Goal: Task Accomplishment & Management: Use online tool/utility

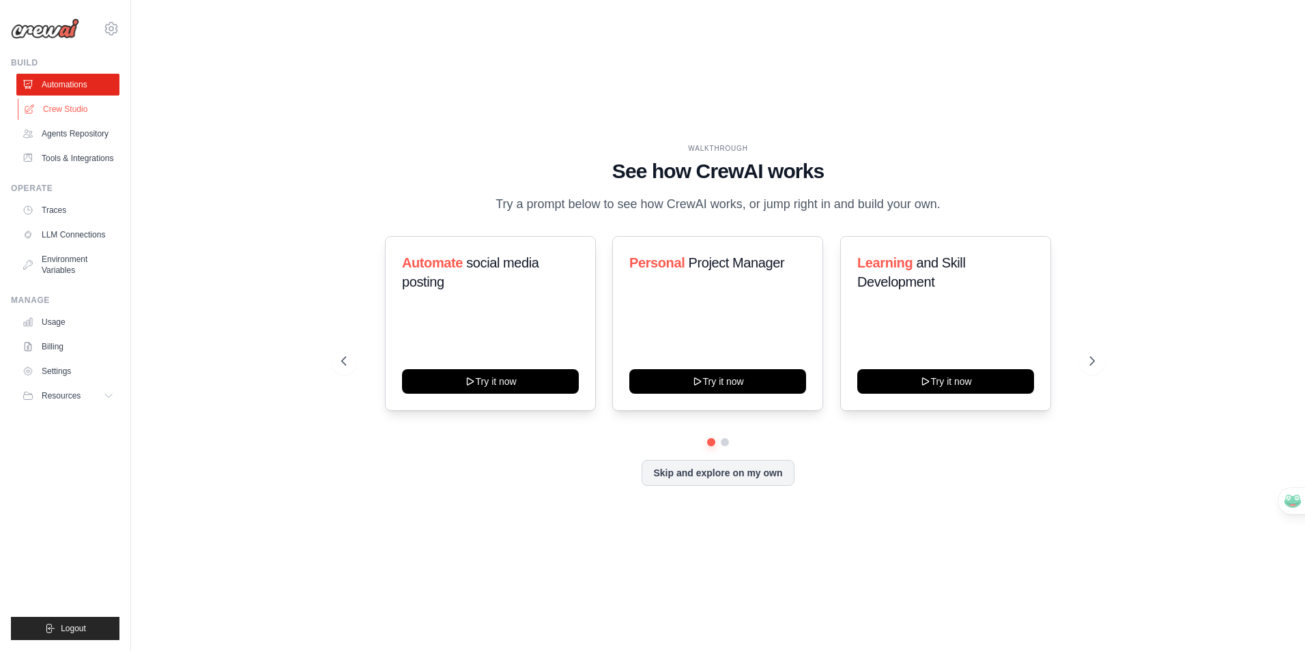
click at [87, 107] on link "Crew Studio" at bounding box center [69, 109] width 103 height 22
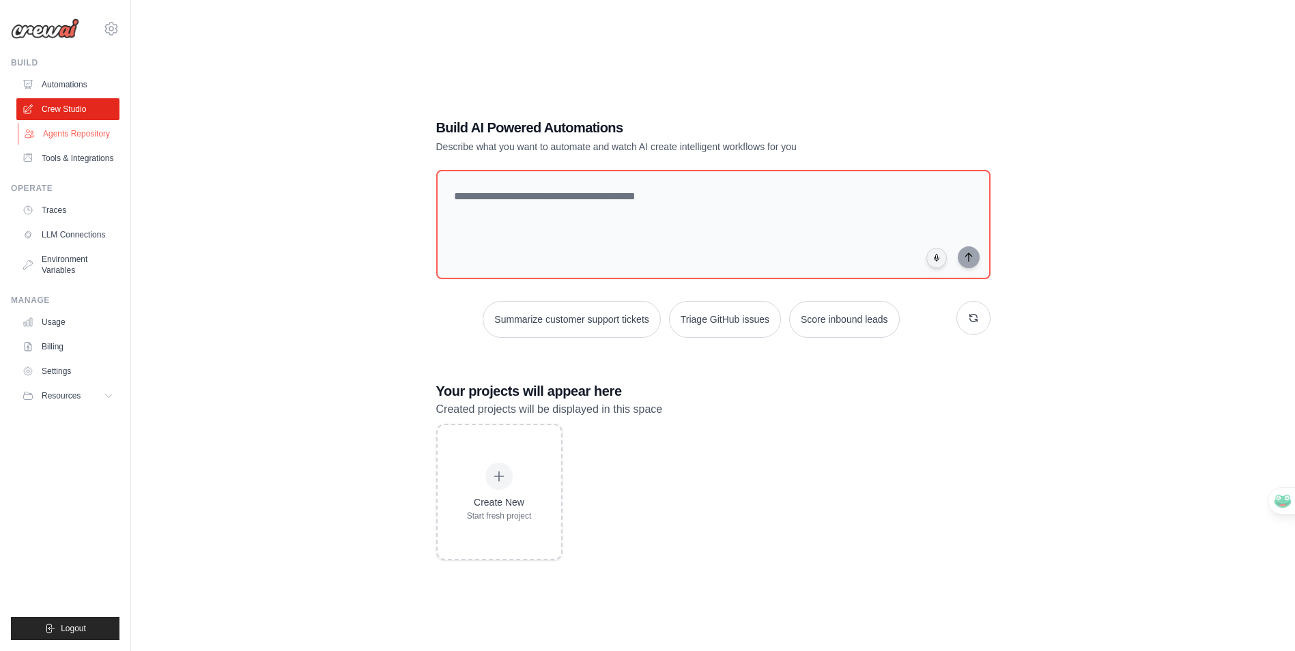
click at [85, 134] on link "Agents Repository" at bounding box center [69, 134] width 103 height 22
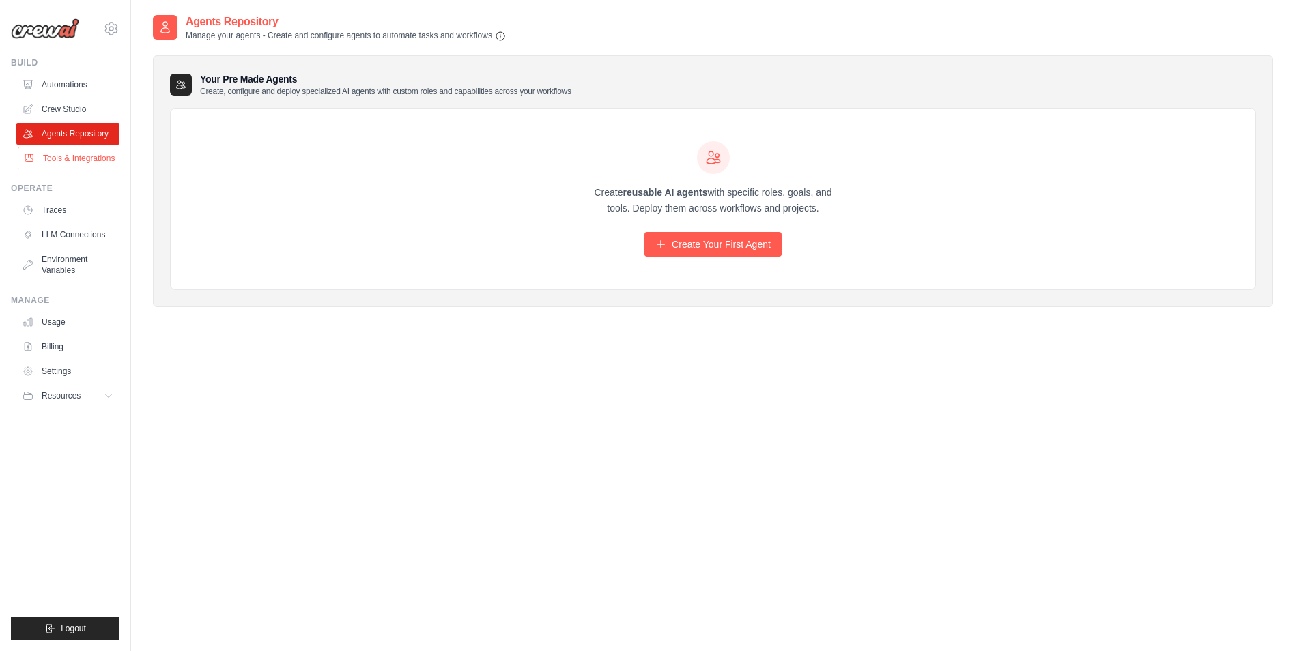
click at [60, 167] on link "Tools & Integrations" at bounding box center [69, 158] width 103 height 22
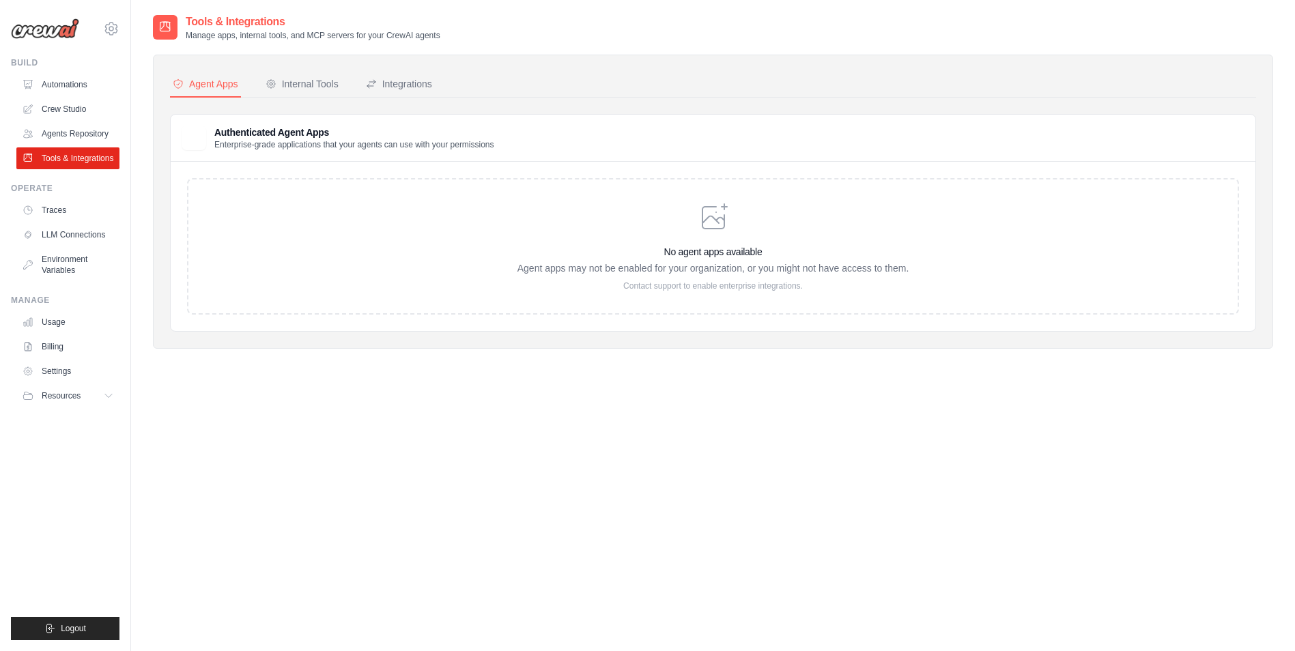
scroll to position [27, 0]
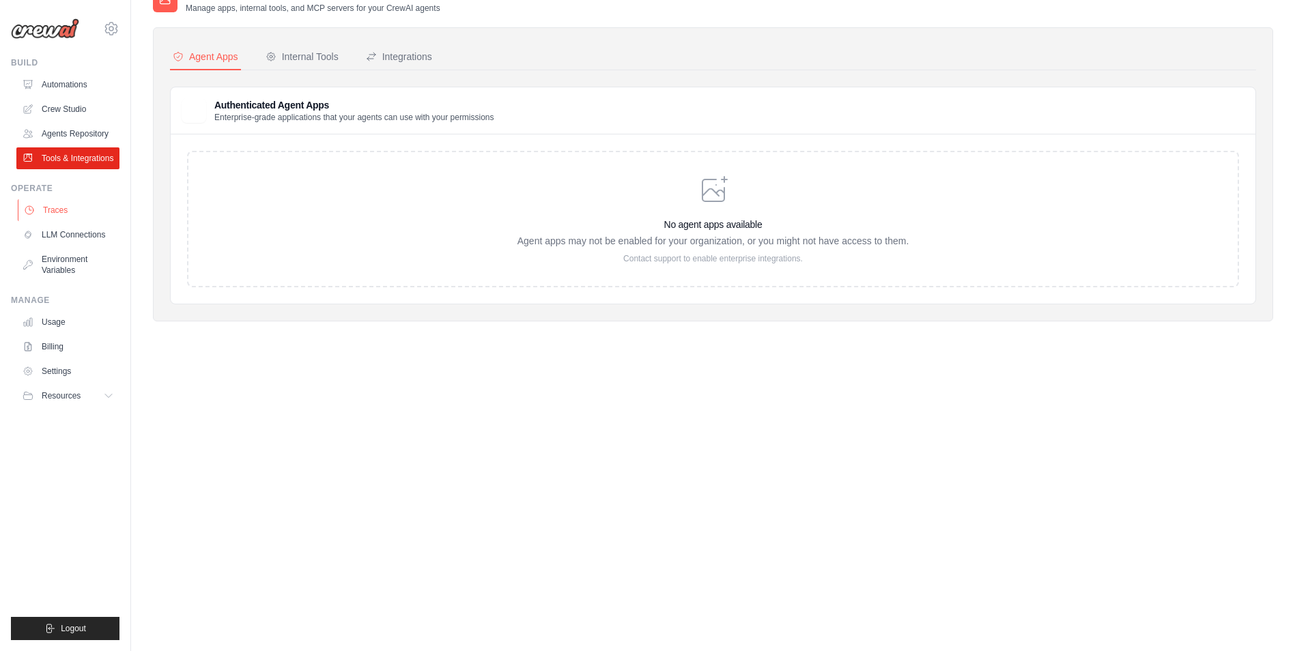
click at [62, 220] on link "Traces" at bounding box center [69, 210] width 103 height 22
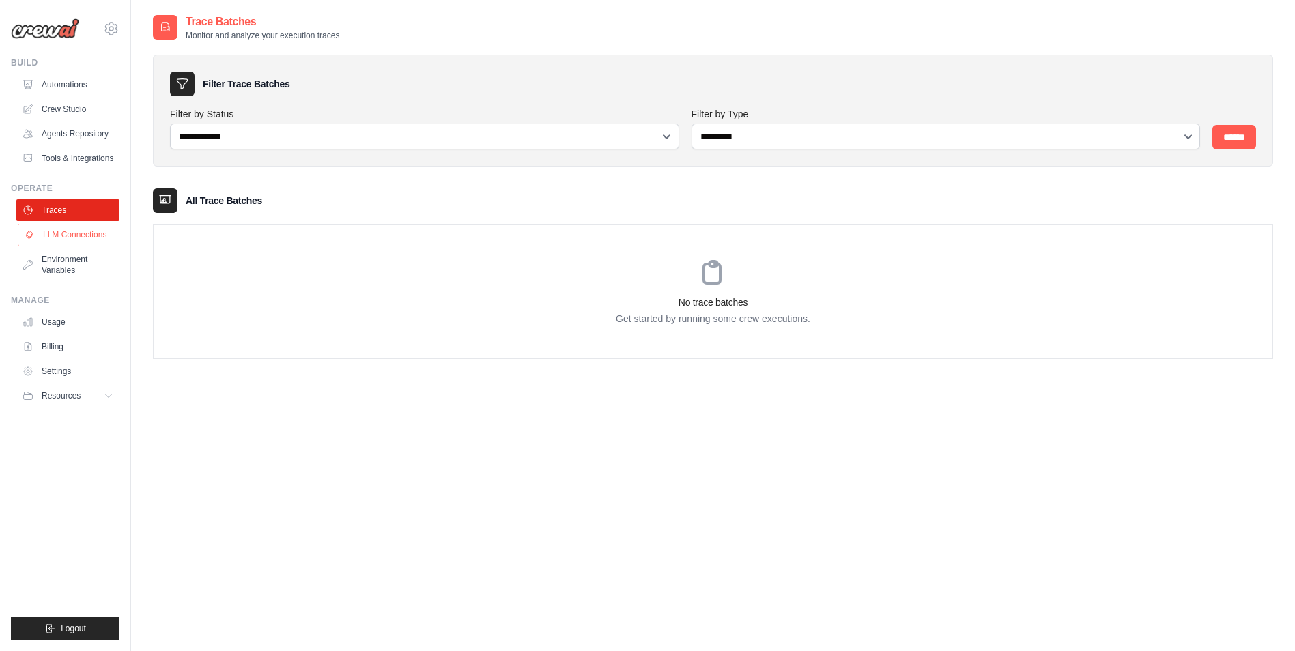
click at [71, 246] on link "LLM Connections" at bounding box center [69, 235] width 103 height 22
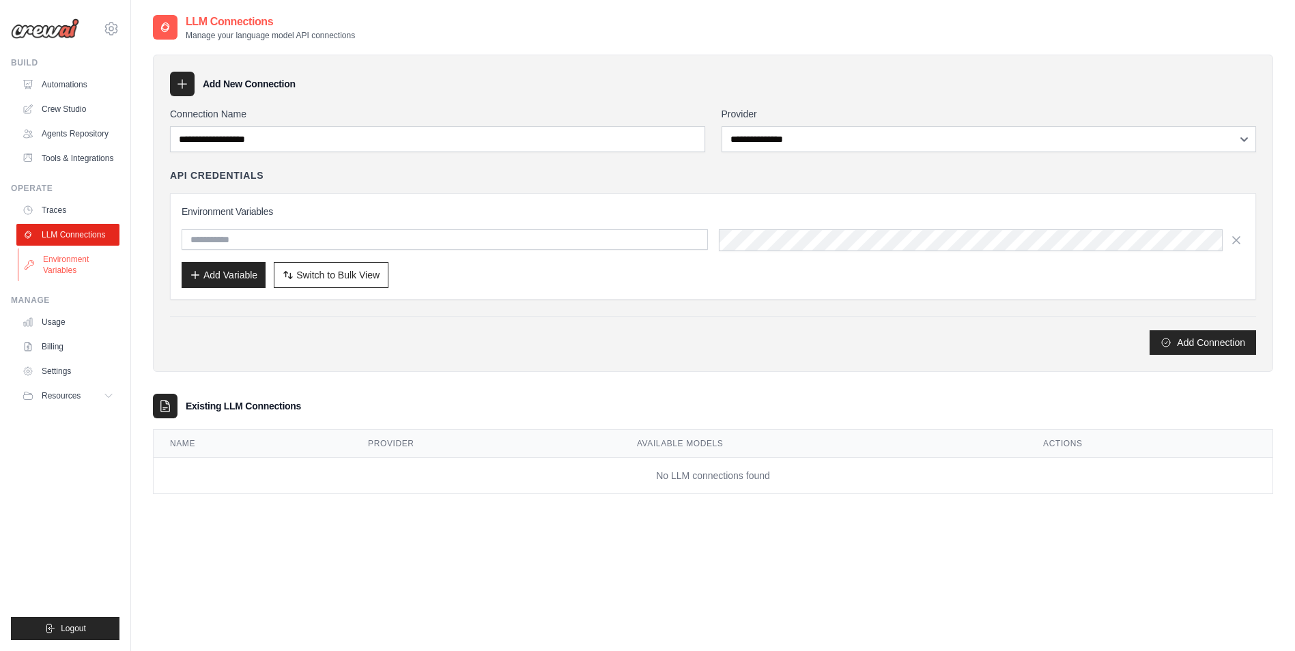
click at [76, 272] on link "Environment Variables" at bounding box center [69, 264] width 103 height 33
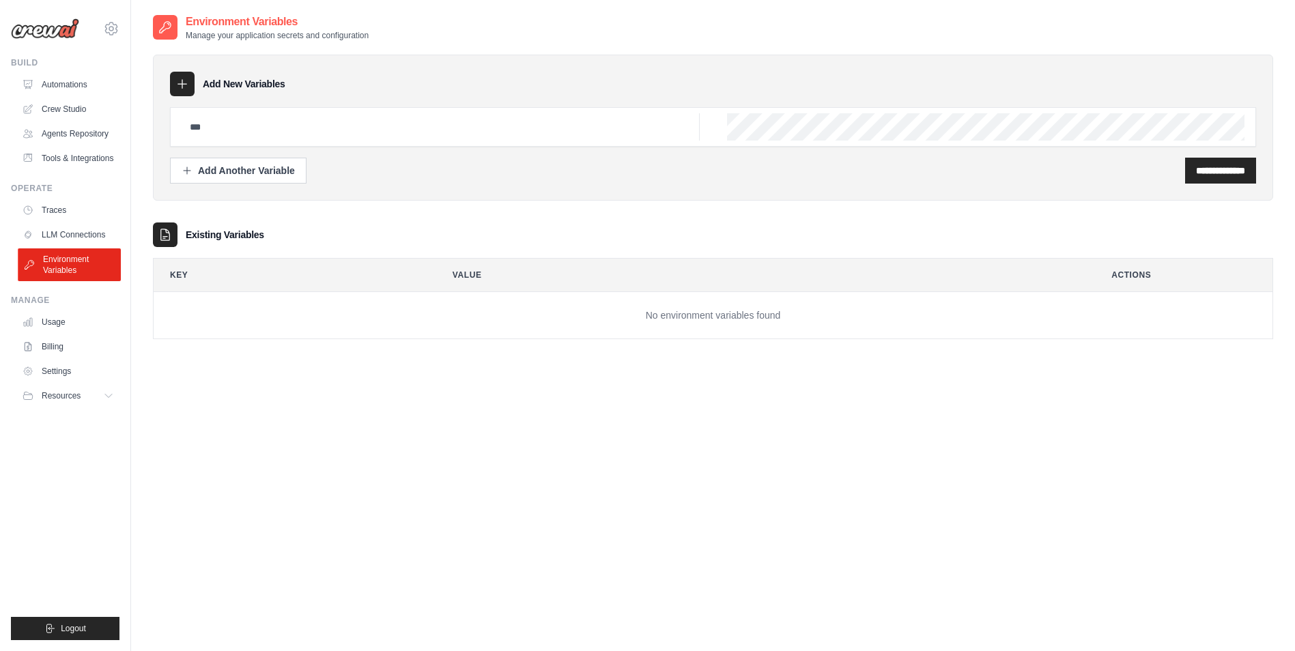
scroll to position [27, 0]
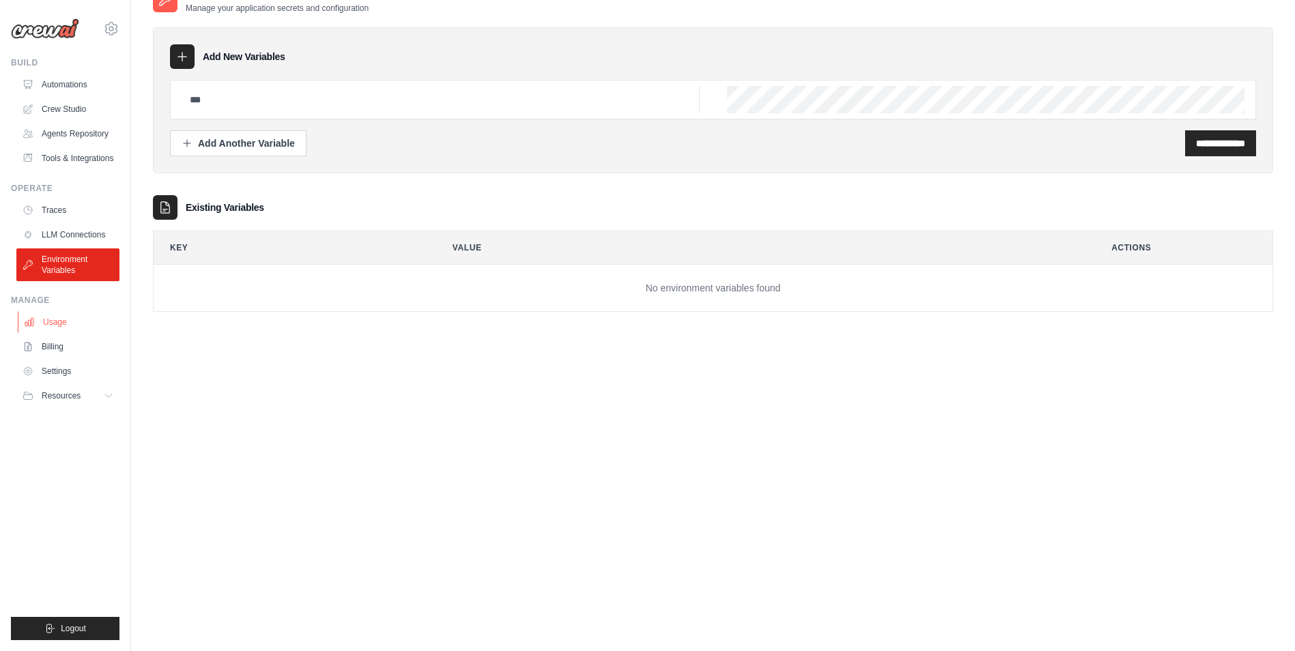
click at [68, 333] on link "Usage" at bounding box center [69, 322] width 103 height 22
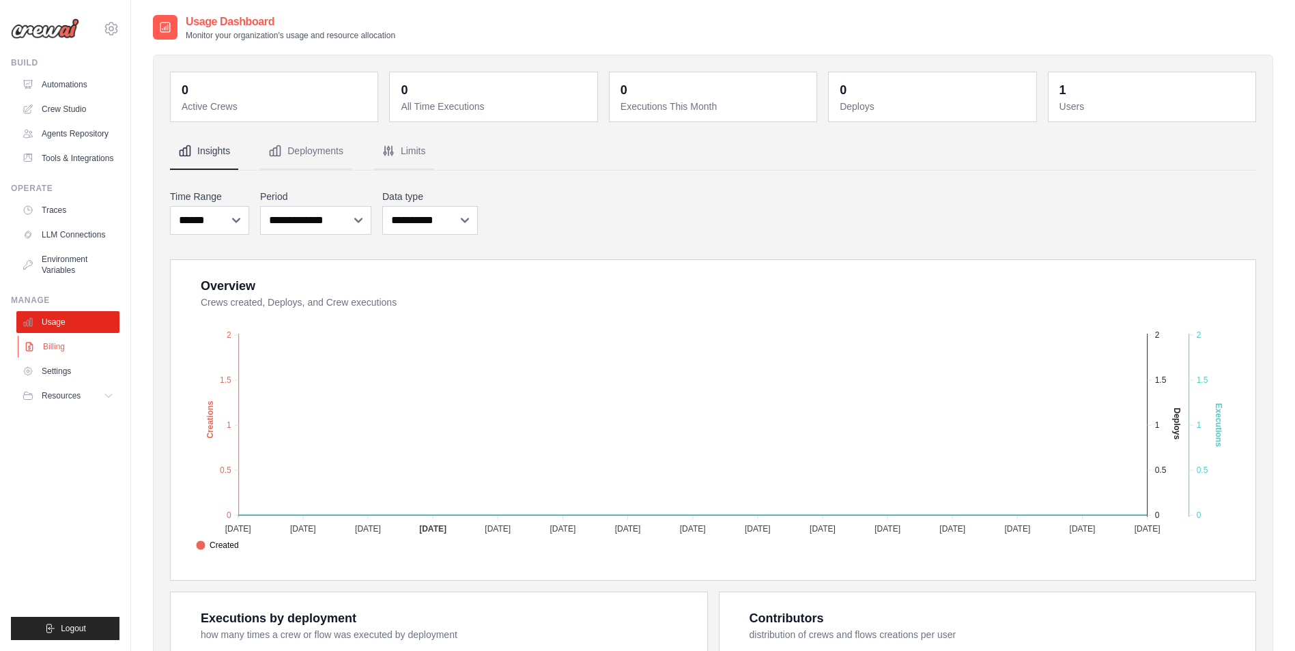
click at [55, 358] on link "Billing" at bounding box center [69, 347] width 103 height 22
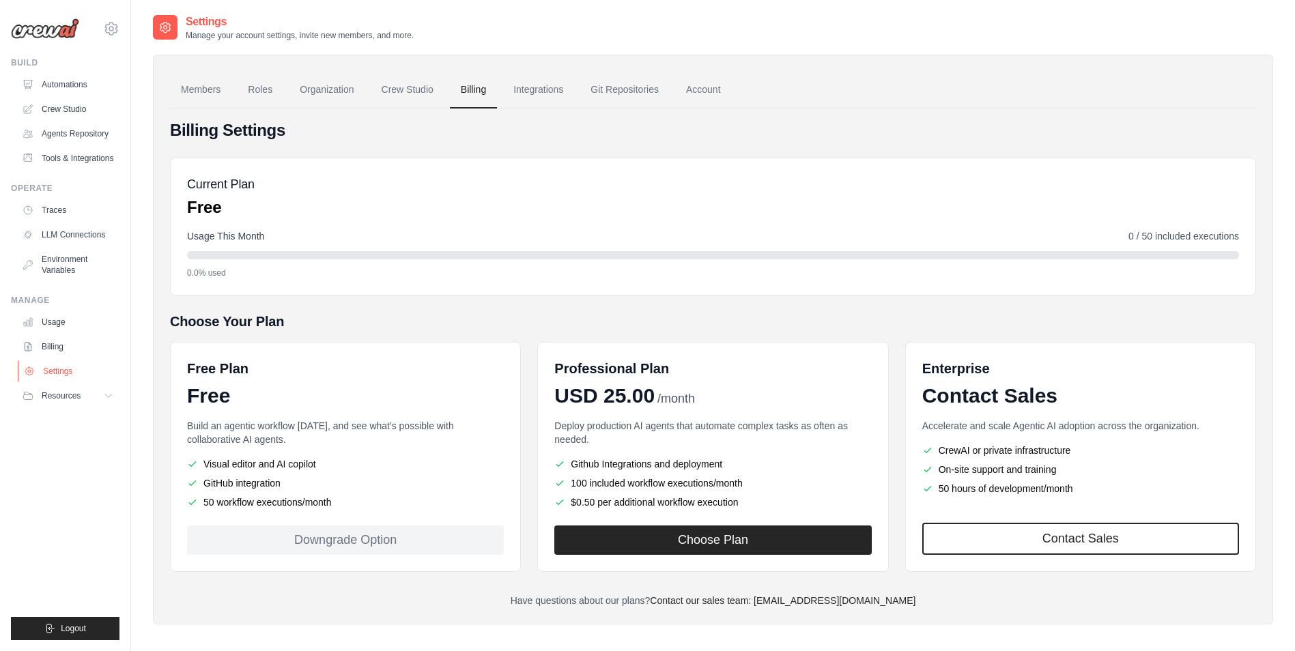
click at [59, 380] on link "Settings" at bounding box center [69, 371] width 103 height 22
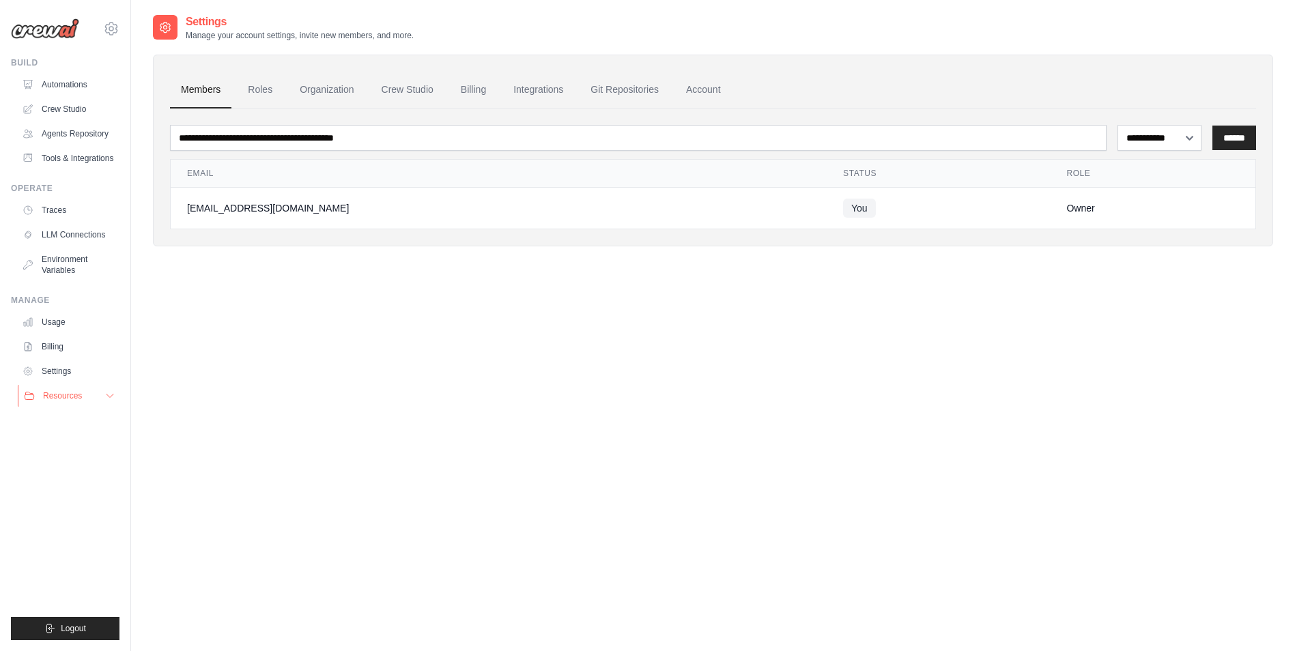
click at [53, 401] on span "Resources" at bounding box center [62, 395] width 39 height 11
click at [61, 358] on link "Billing" at bounding box center [69, 347] width 103 height 22
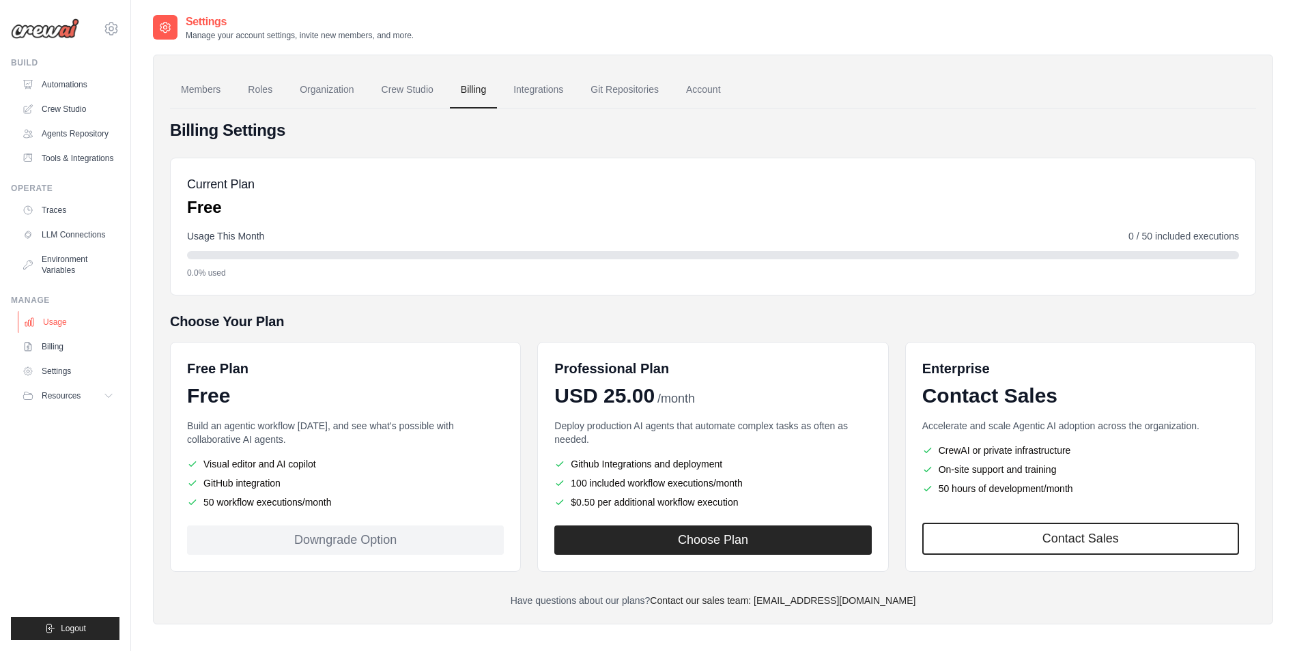
click at [61, 333] on link "Usage" at bounding box center [69, 322] width 103 height 22
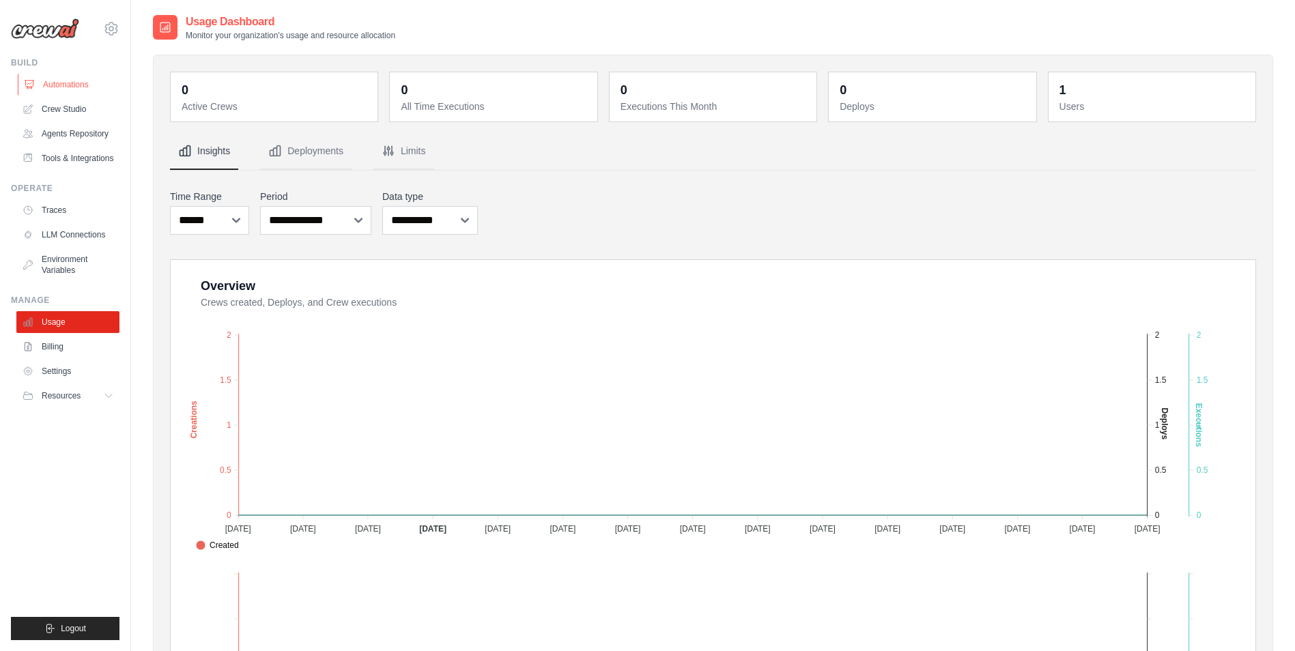
click at [79, 82] on link "Automations" at bounding box center [69, 85] width 103 height 22
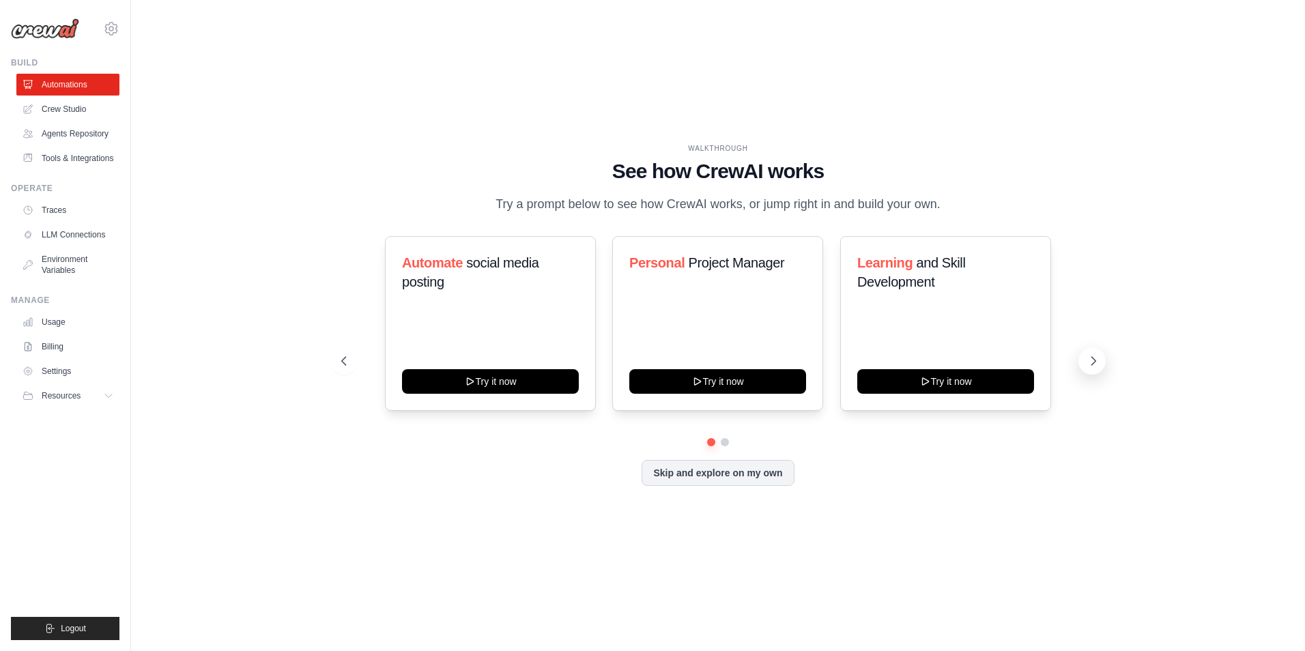
click at [1087, 362] on button at bounding box center [1091, 360] width 27 height 27
click at [1089, 367] on icon at bounding box center [1094, 361] width 14 height 14
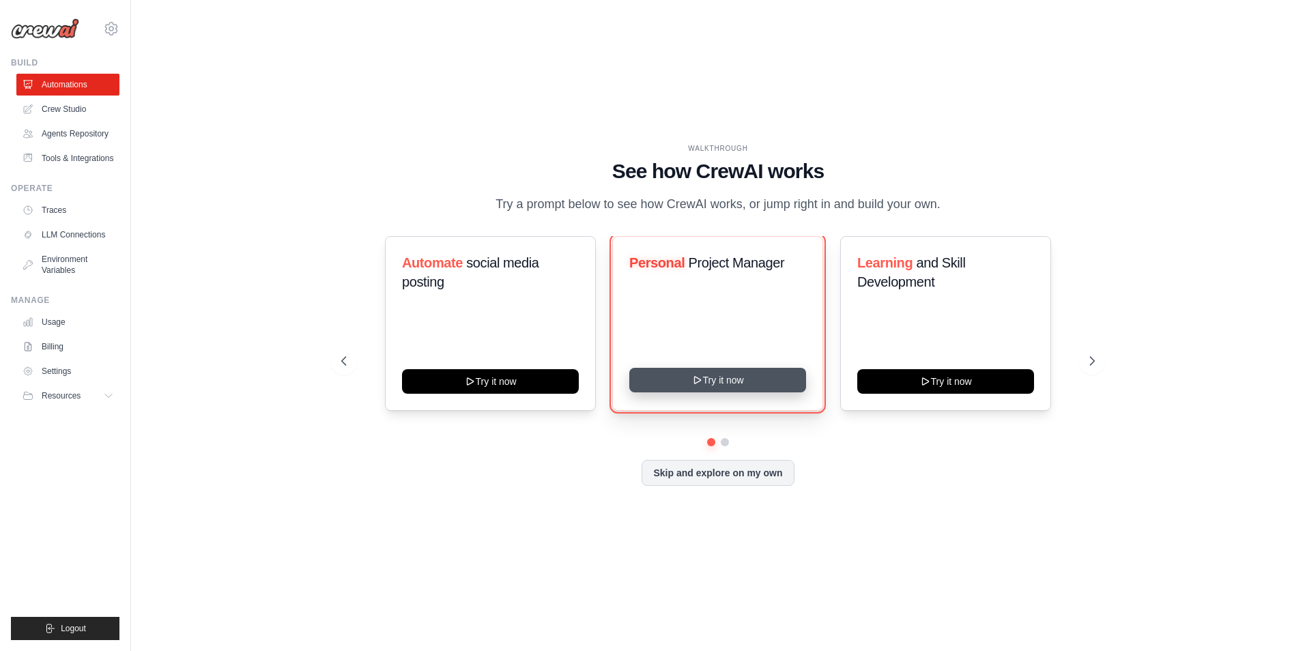
click at [715, 390] on button "Try it now" at bounding box center [717, 380] width 177 height 25
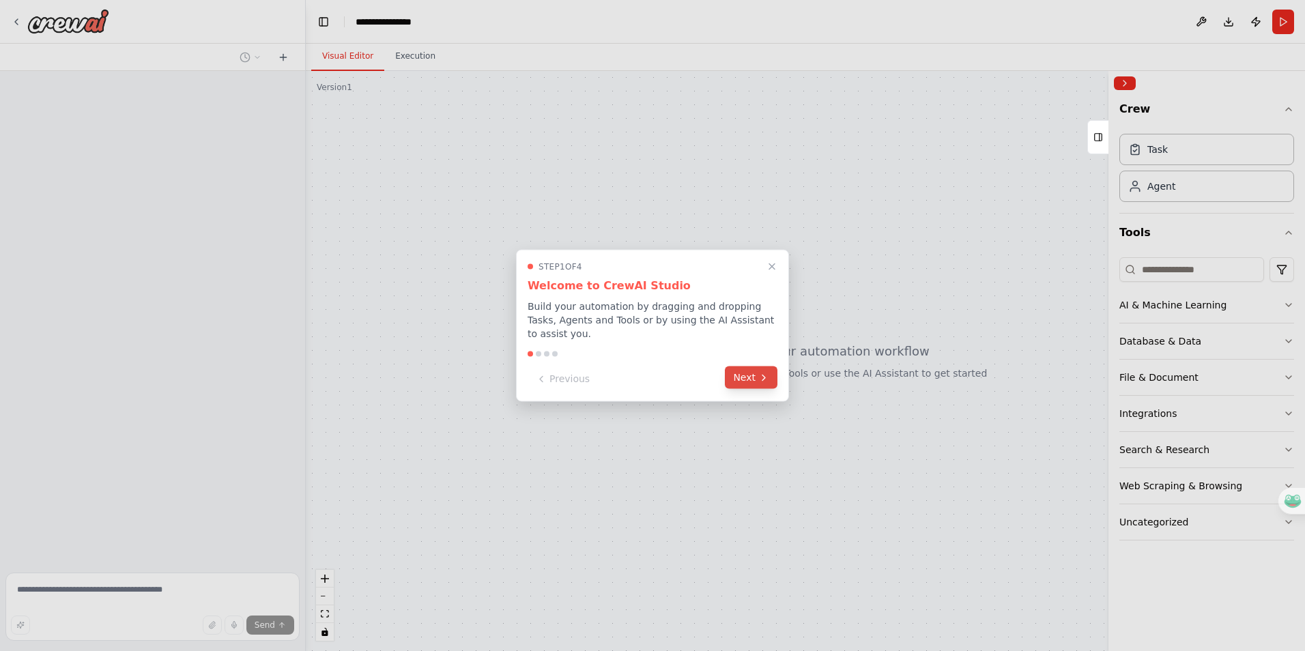
click at [743, 382] on button "Next" at bounding box center [751, 378] width 53 height 23
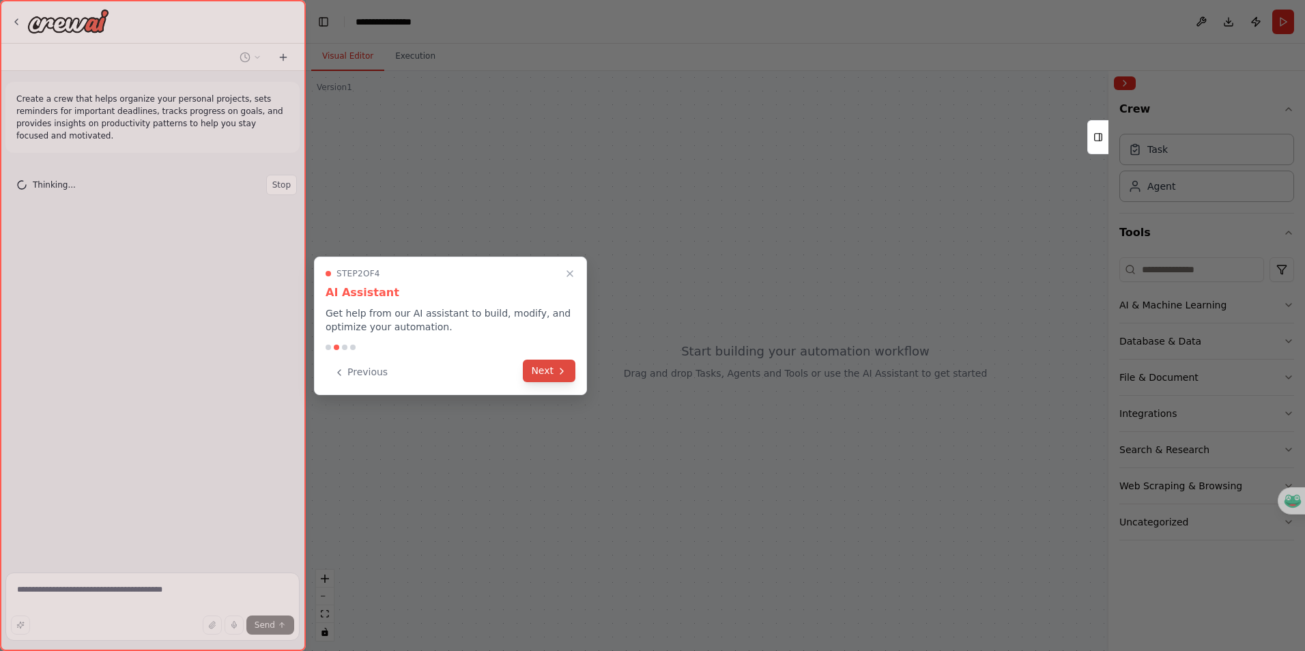
click at [547, 369] on button "Next" at bounding box center [549, 371] width 53 height 23
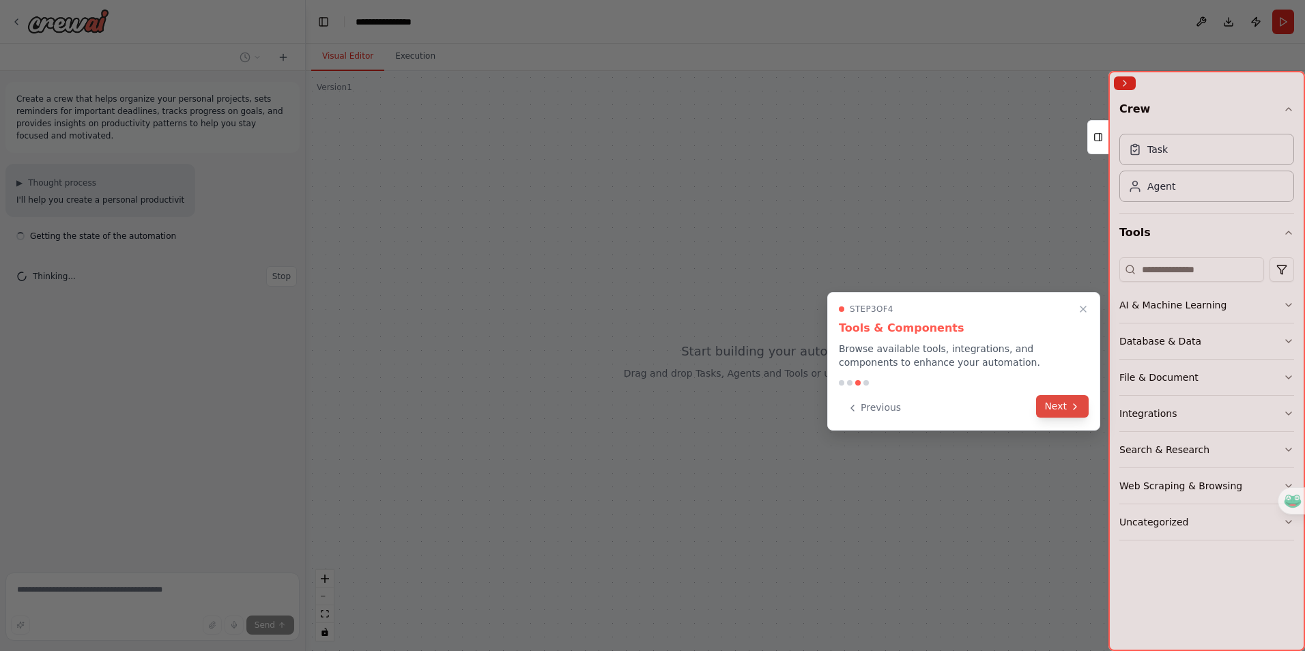
click at [1053, 415] on button "Next" at bounding box center [1062, 406] width 53 height 23
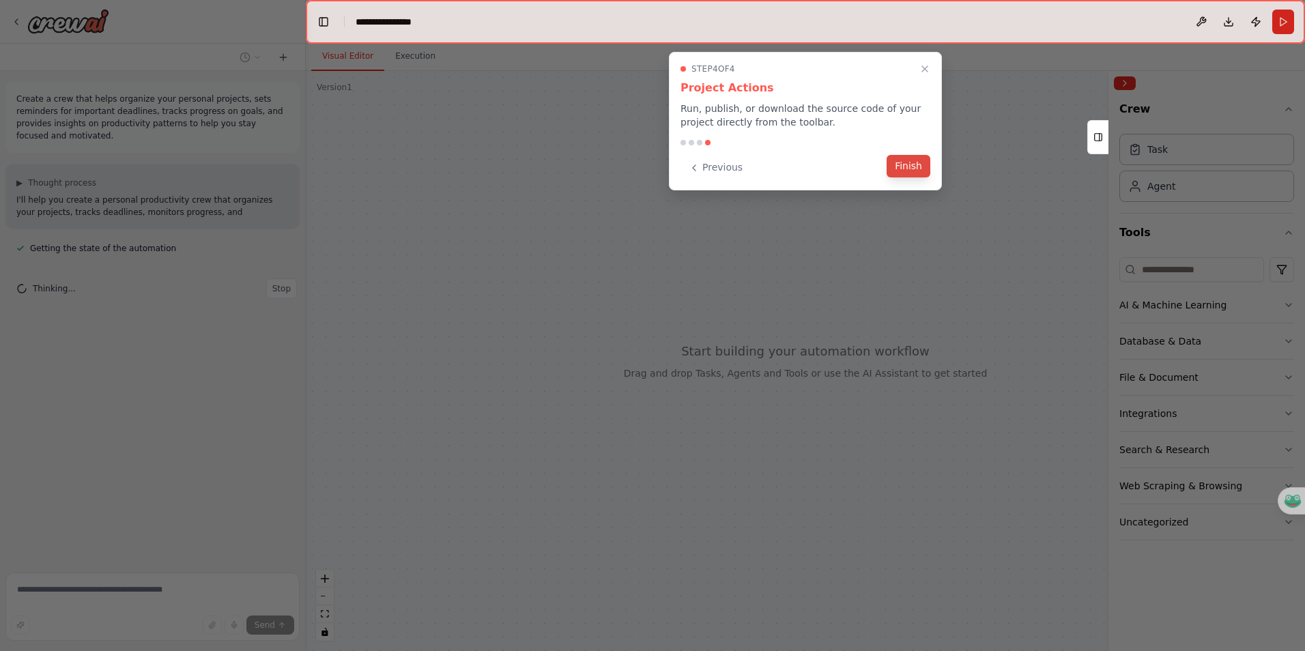
click at [907, 169] on button "Finish" at bounding box center [909, 166] width 44 height 23
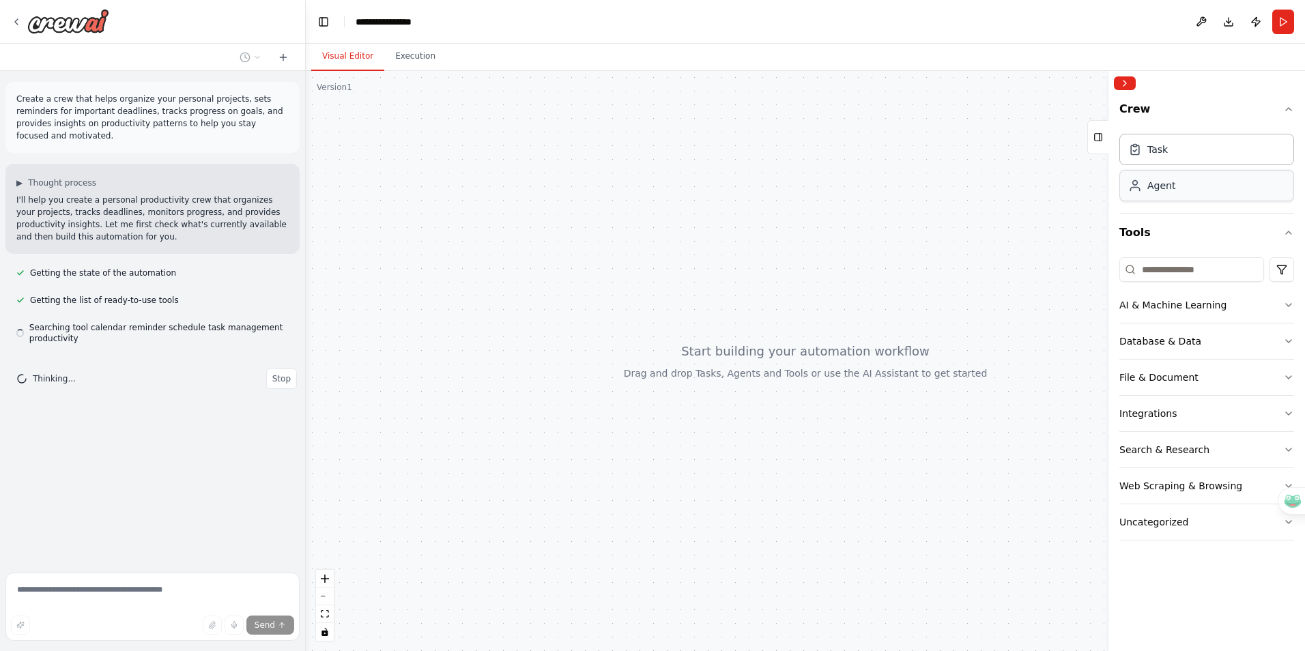
click at [1182, 188] on div "Agent" at bounding box center [1206, 185] width 175 height 31
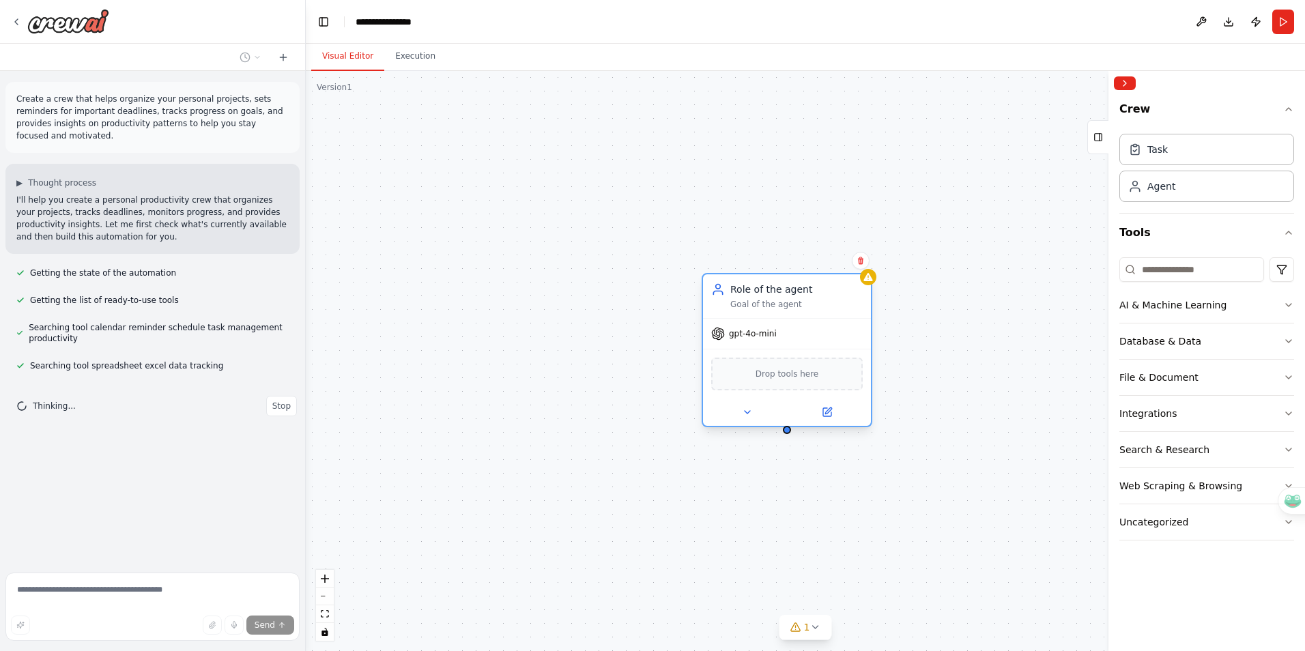
drag, startPoint x: 883, startPoint y: 261, endPoint x: 810, endPoint y: 291, distance: 78.3
click at [813, 289] on div "Role of the agent" at bounding box center [796, 290] width 132 height 14
click at [756, 339] on span "gpt-4o-mini" at bounding box center [753, 333] width 48 height 11
click at [752, 412] on icon at bounding box center [747, 412] width 11 height 11
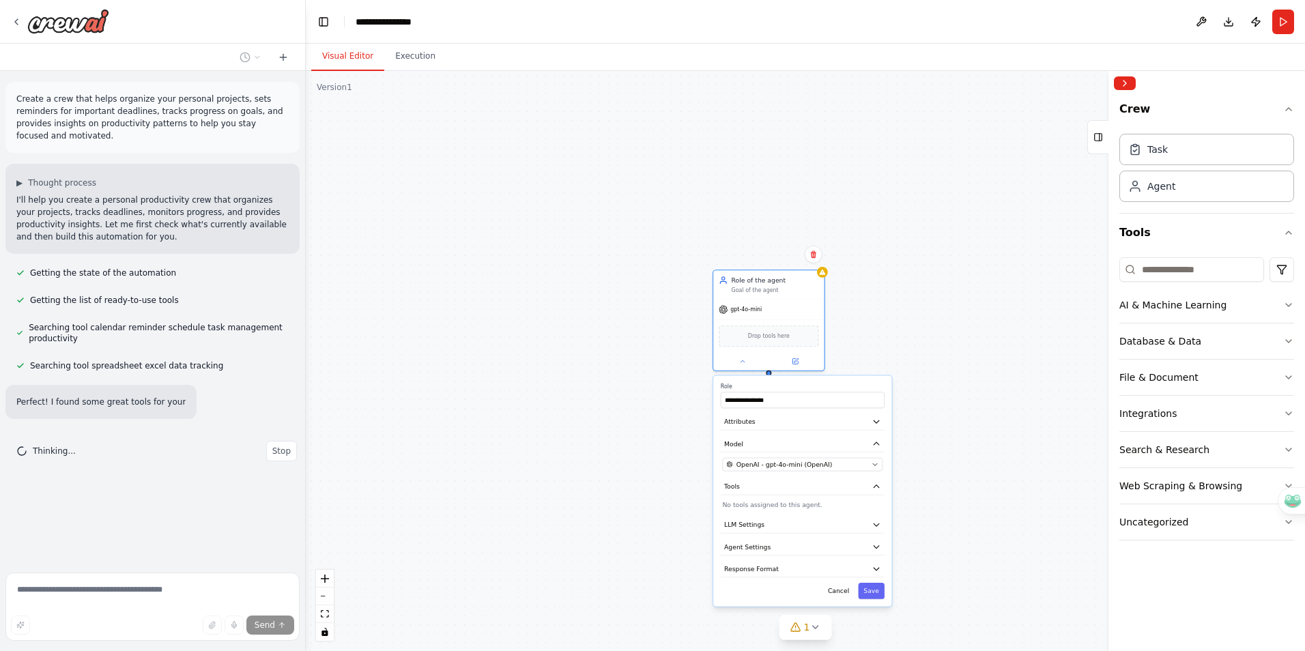
drag, startPoint x: 964, startPoint y: 392, endPoint x: 899, endPoint y: 304, distance: 109.4
click at [901, 306] on div "**********" at bounding box center [805, 361] width 999 height 580
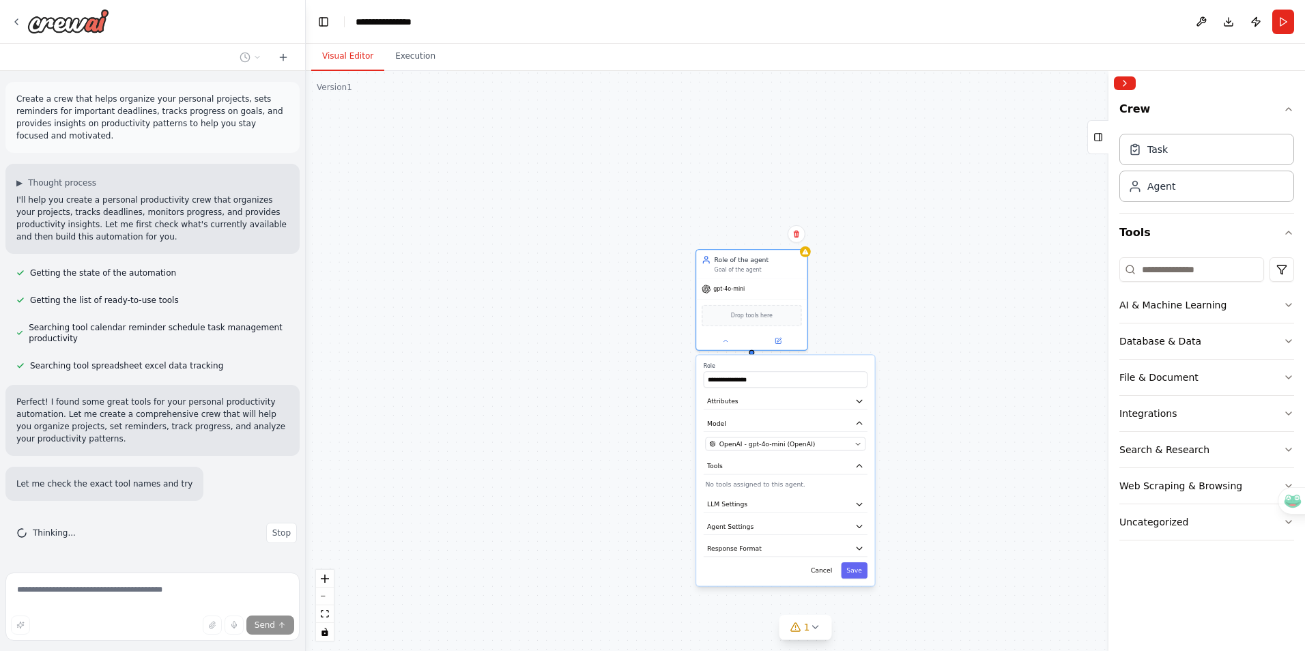
scroll to position [35, 0]
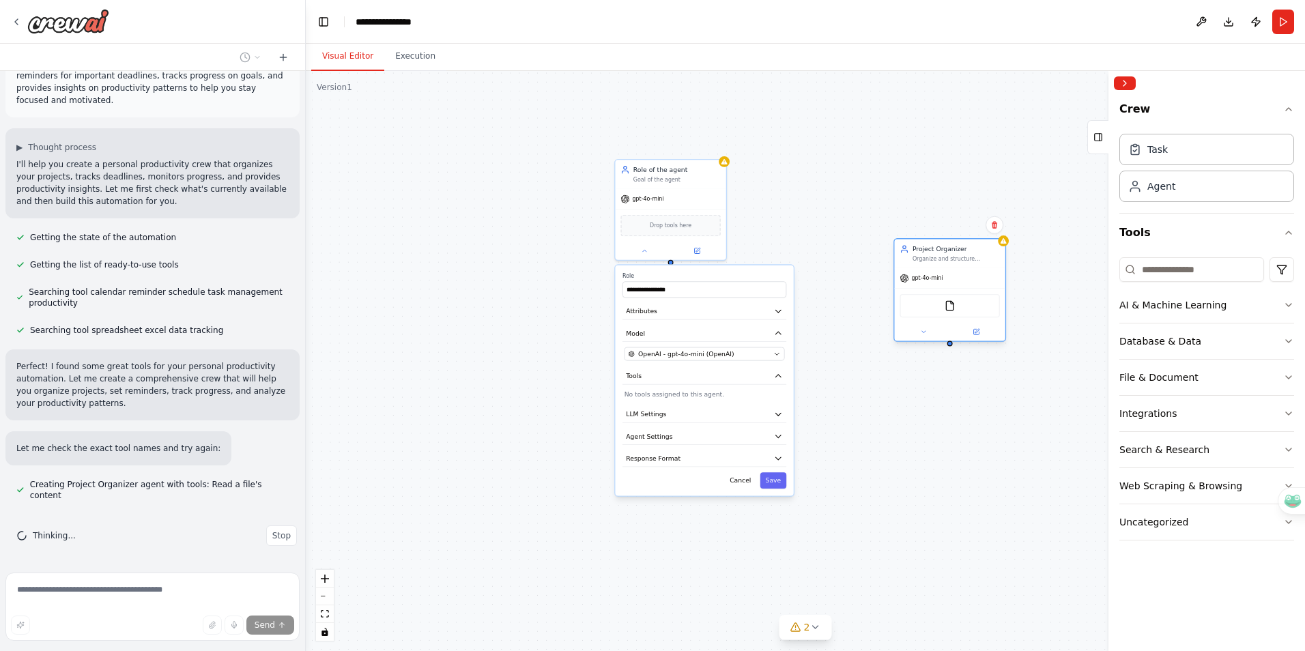
drag, startPoint x: 843, startPoint y: 197, endPoint x: 999, endPoint y: 292, distance: 183.2
click at [999, 288] on div "gpt-4o-mini" at bounding box center [949, 278] width 111 height 20
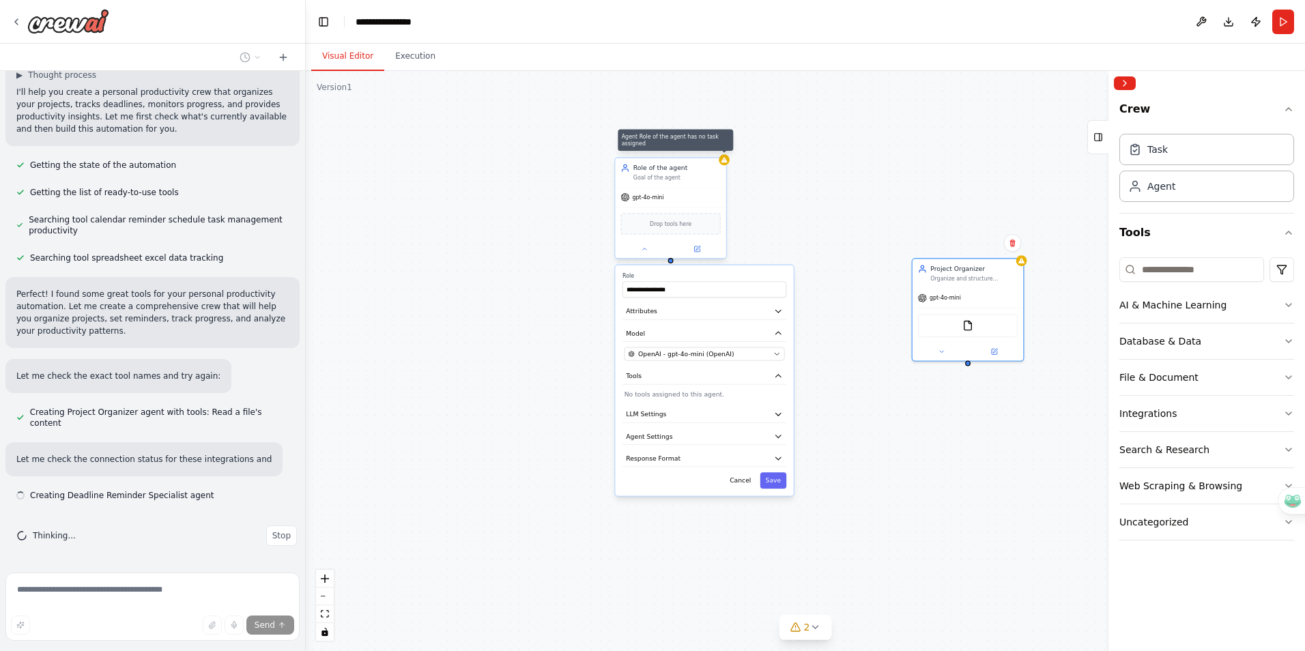
scroll to position [120, 0]
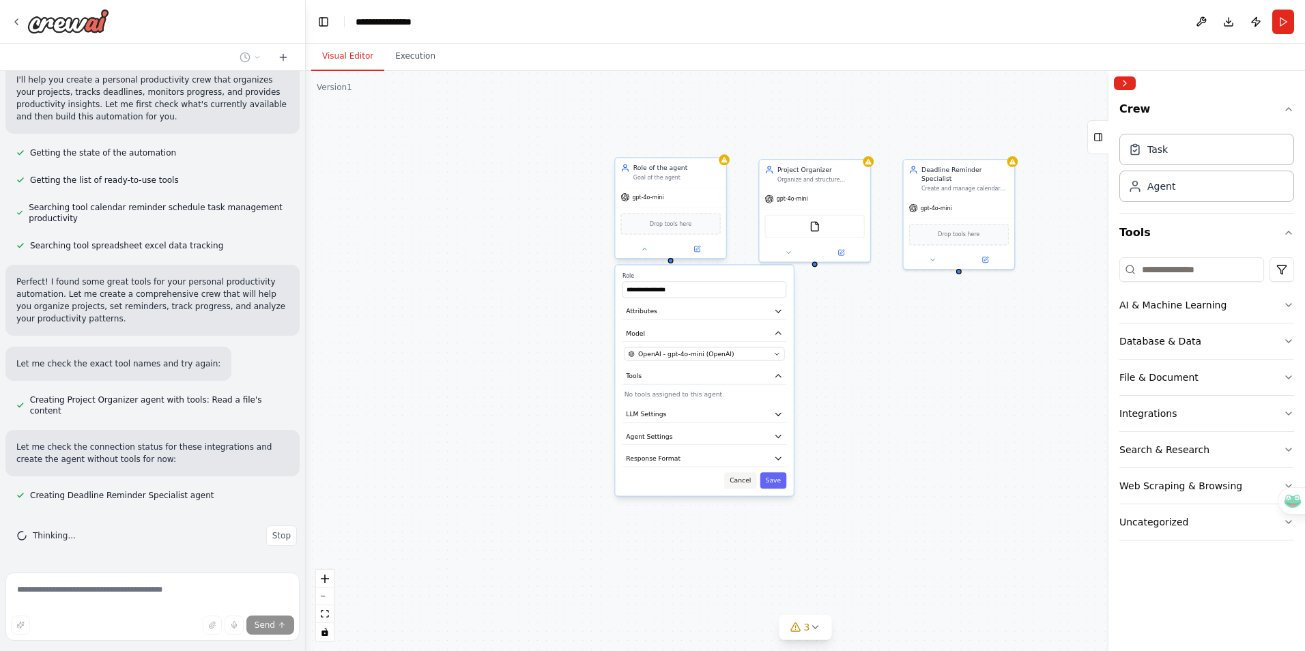
click at [740, 483] on button "Cancel" at bounding box center [740, 480] width 32 height 16
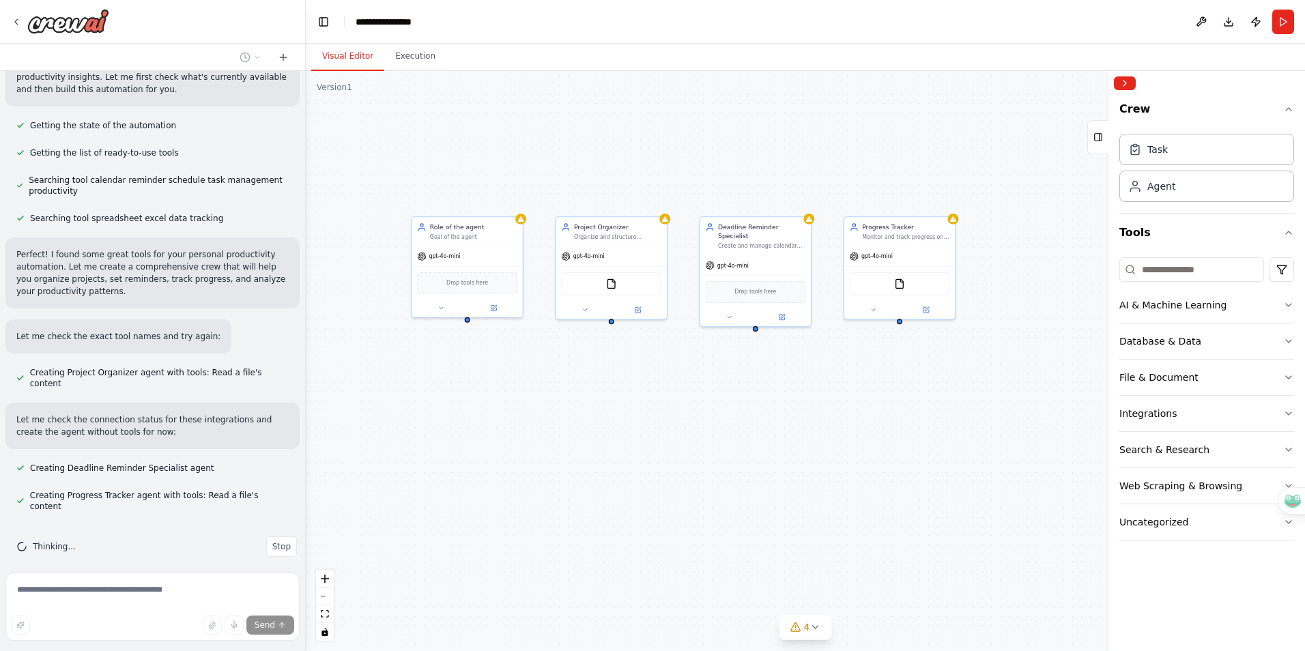
drag, startPoint x: 919, startPoint y: 403, endPoint x: 717, endPoint y: 461, distance: 210.7
click at [717, 461] on div "Role of the agent Goal of the agent gpt-4o-mini Drop tools here Project Organiz…" at bounding box center [805, 361] width 999 height 580
click at [272, 541] on span "Stop" at bounding box center [281, 546] width 18 height 11
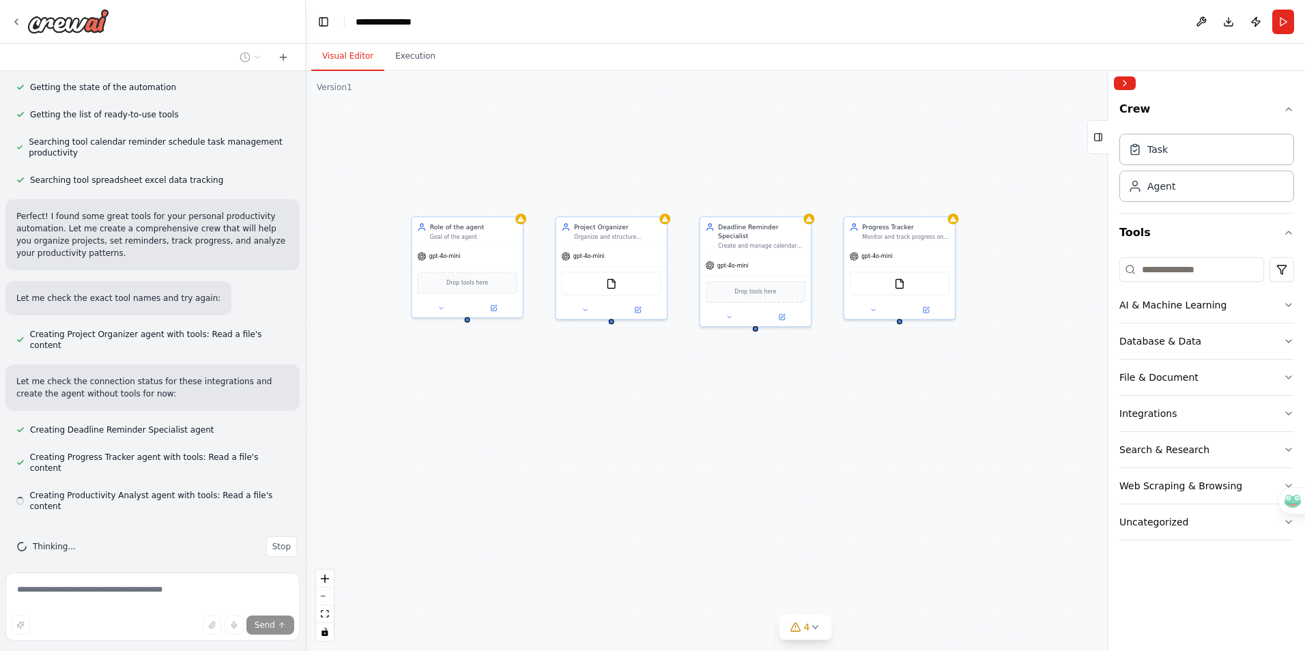
type textarea "**********"
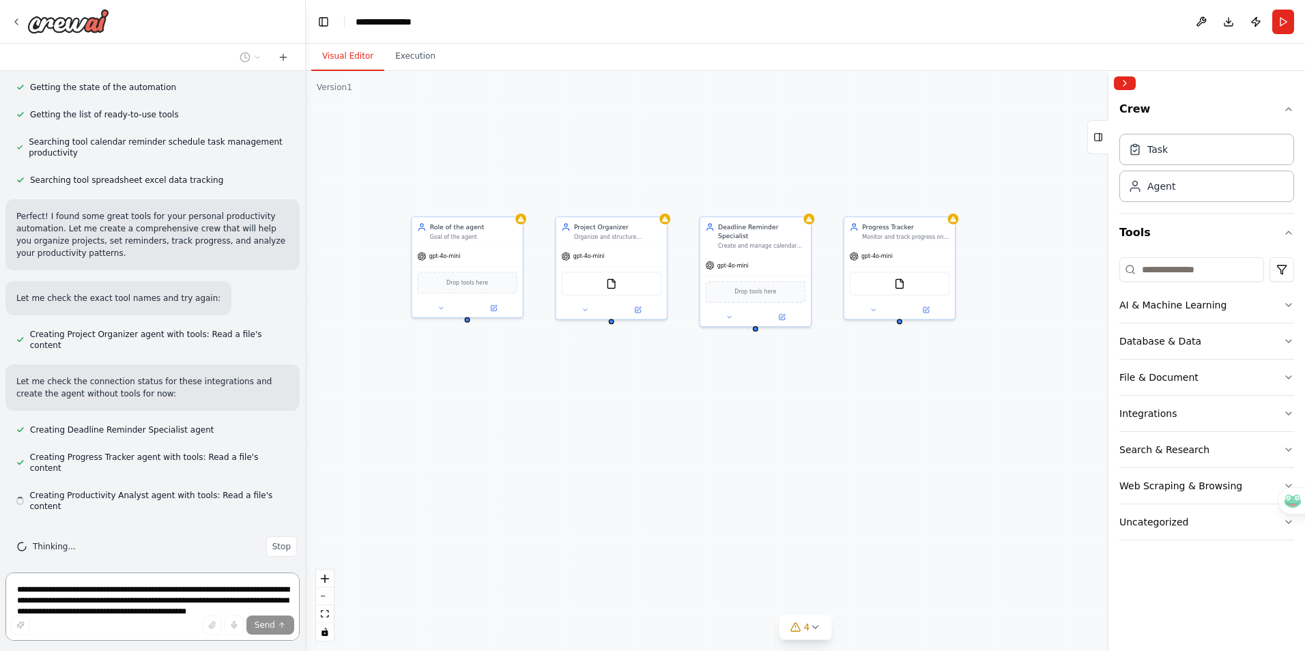
scroll to position [0, 0]
